Goal: Find specific page/section: Find specific page/section

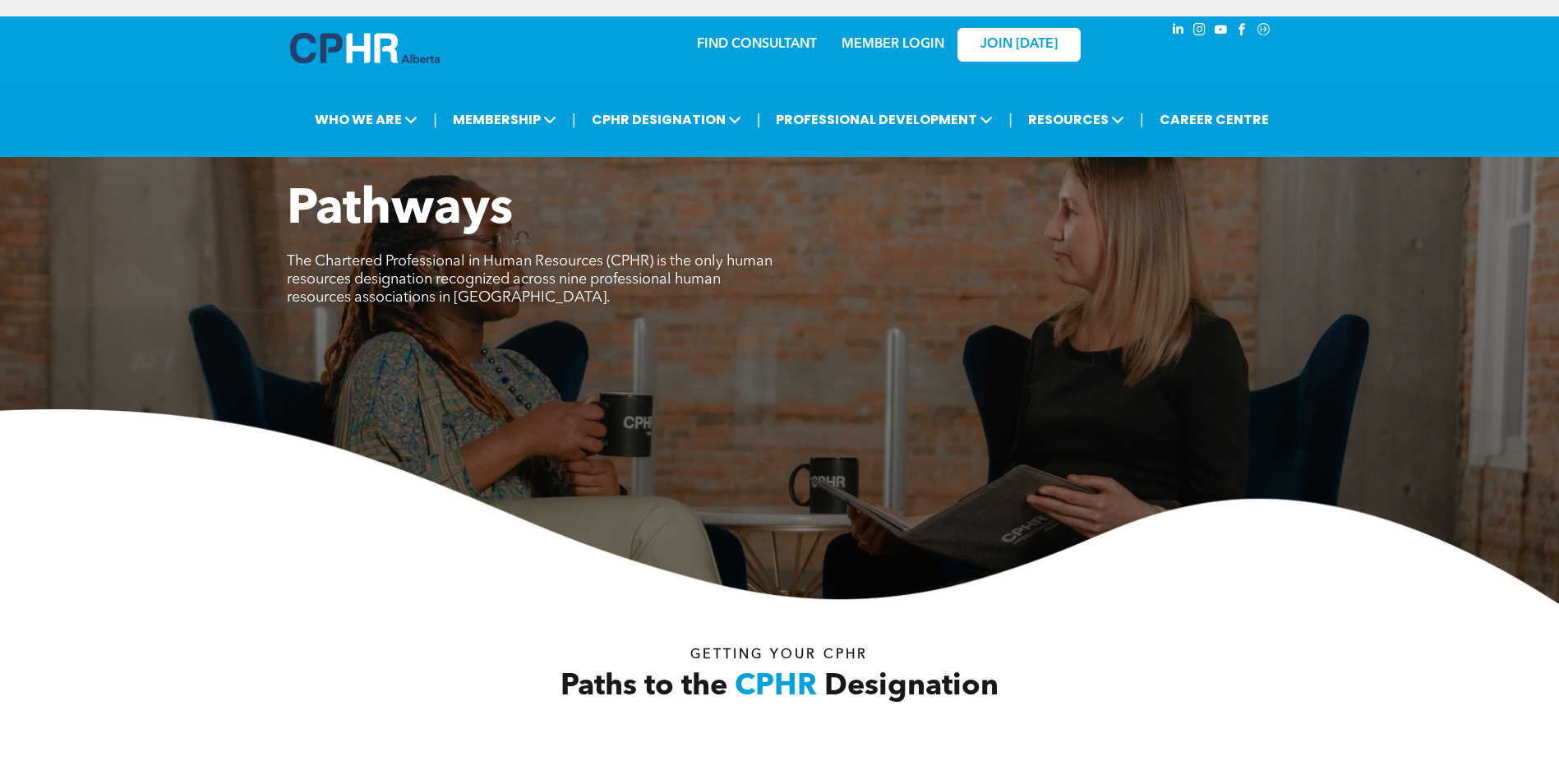
click at [891, 23] on div "MEMBER LOGIN" at bounding box center [856, 44] width 151 height 52
click at [890, 38] on link "MEMBER LOGIN" at bounding box center [892, 44] width 103 height 13
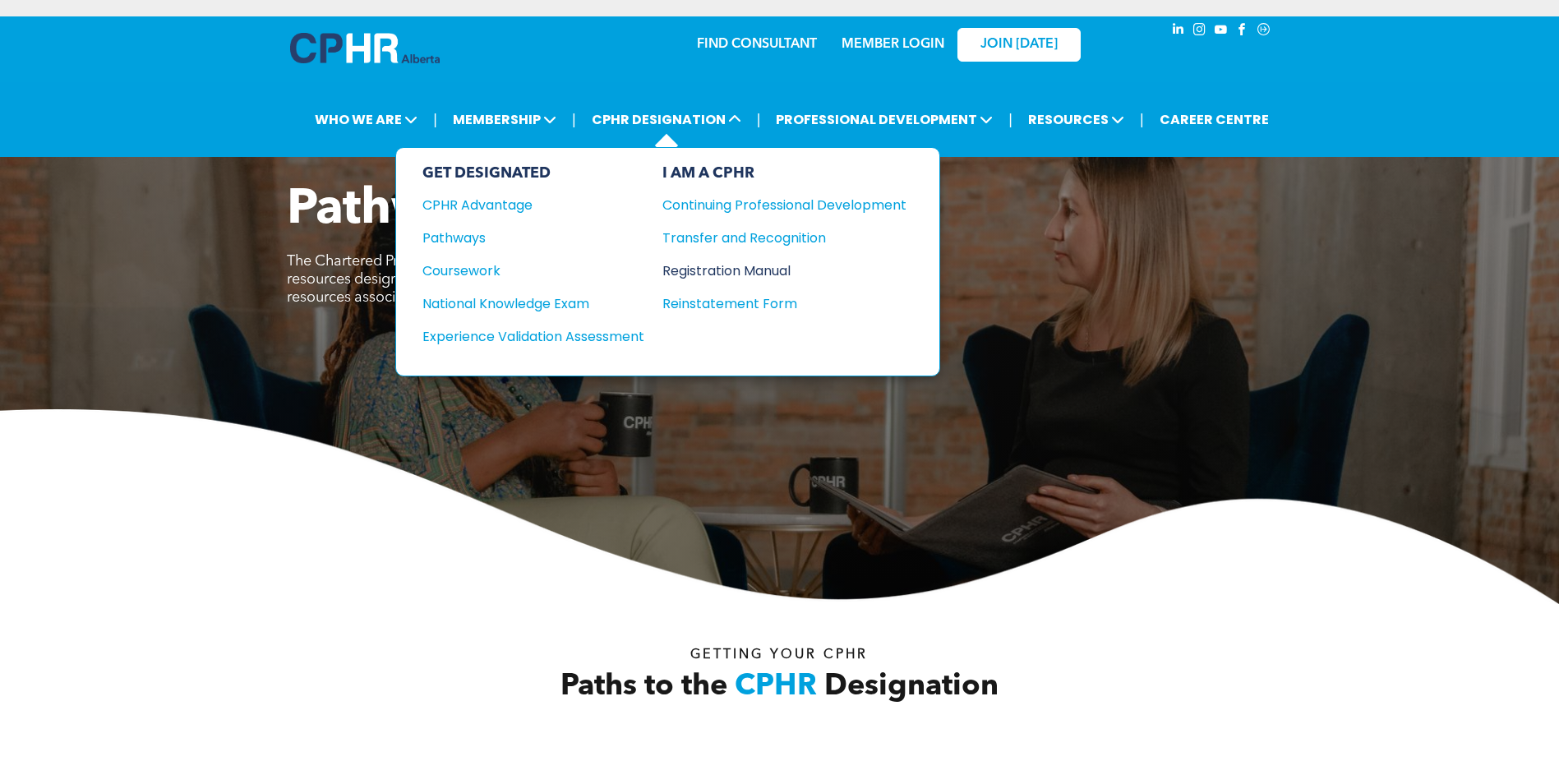
click at [680, 268] on div "Registration Manual" at bounding box center [773, 271] width 220 height 21
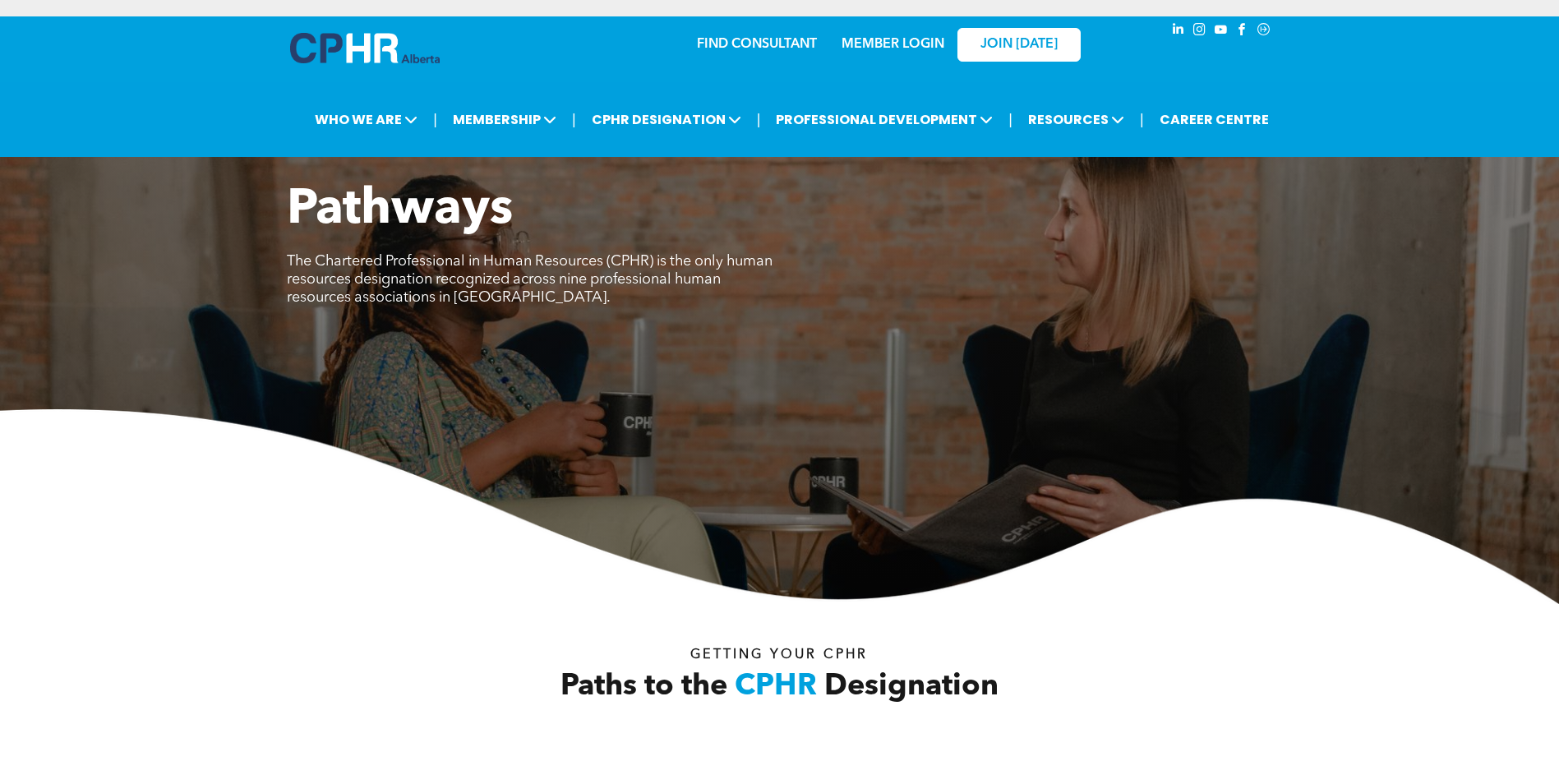
click at [919, 51] on link "MEMBER LOGIN" at bounding box center [892, 44] width 103 height 13
